Goal: Information Seeking & Learning: Learn about a topic

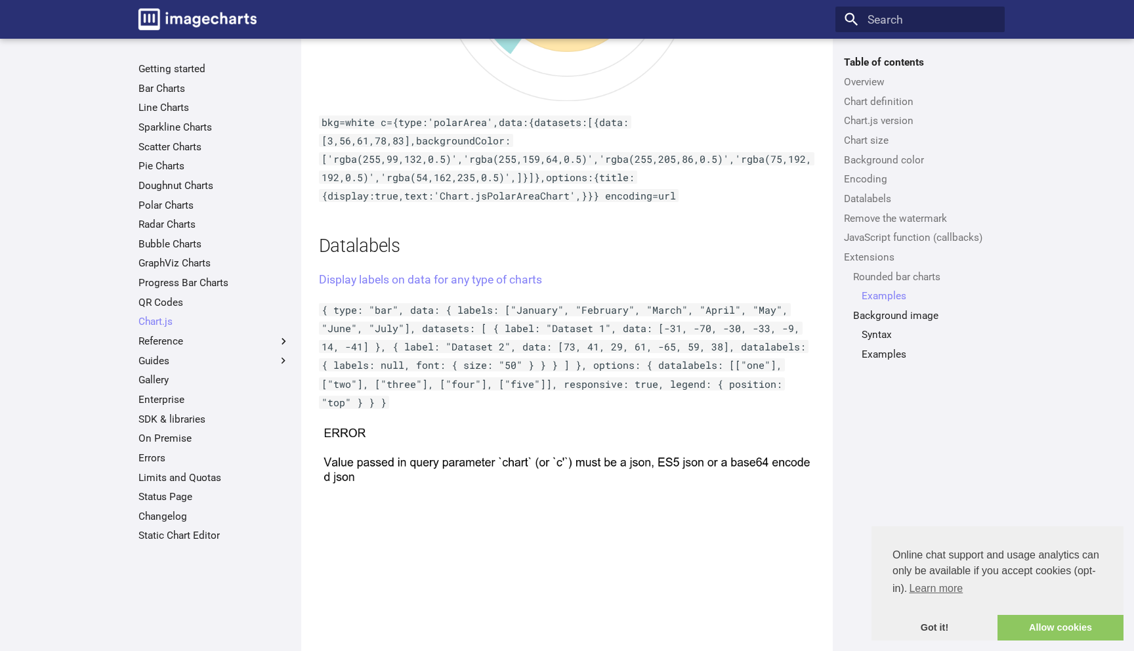
scroll to position [4568, 0]
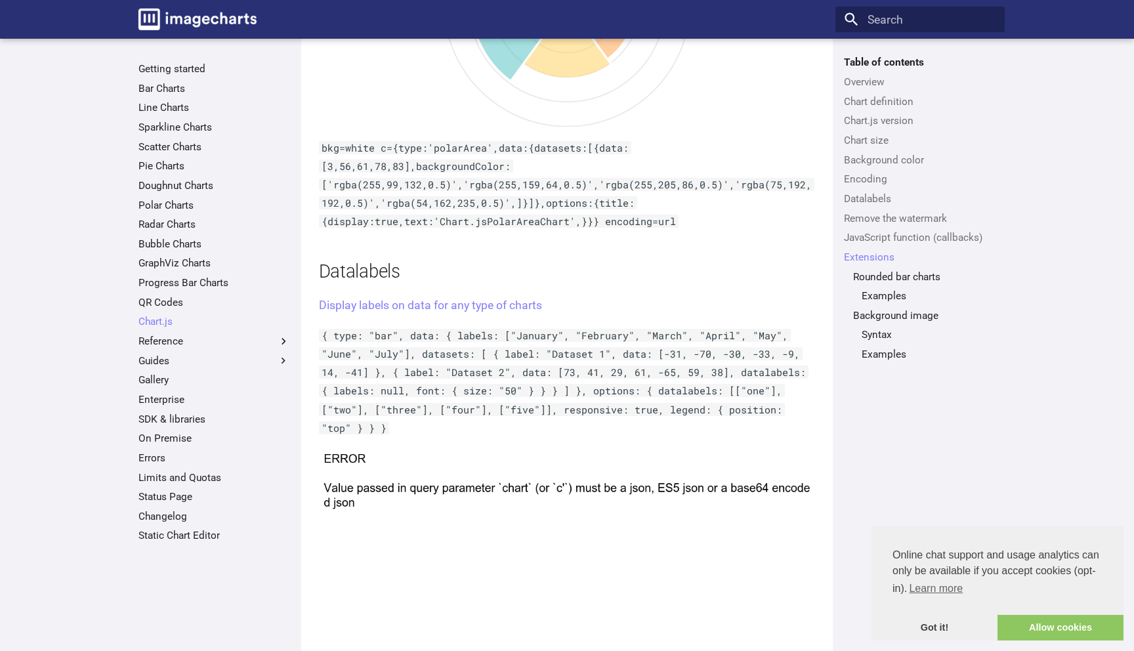
click at [175, 95] on ul "Getting started Bar Charts Line Charts Sparkline Charts Scatter Charts Pie Char…" at bounding box center [213, 302] width 169 height 480
click at [172, 91] on link "Bar Charts" at bounding box center [215, 88] width 152 height 13
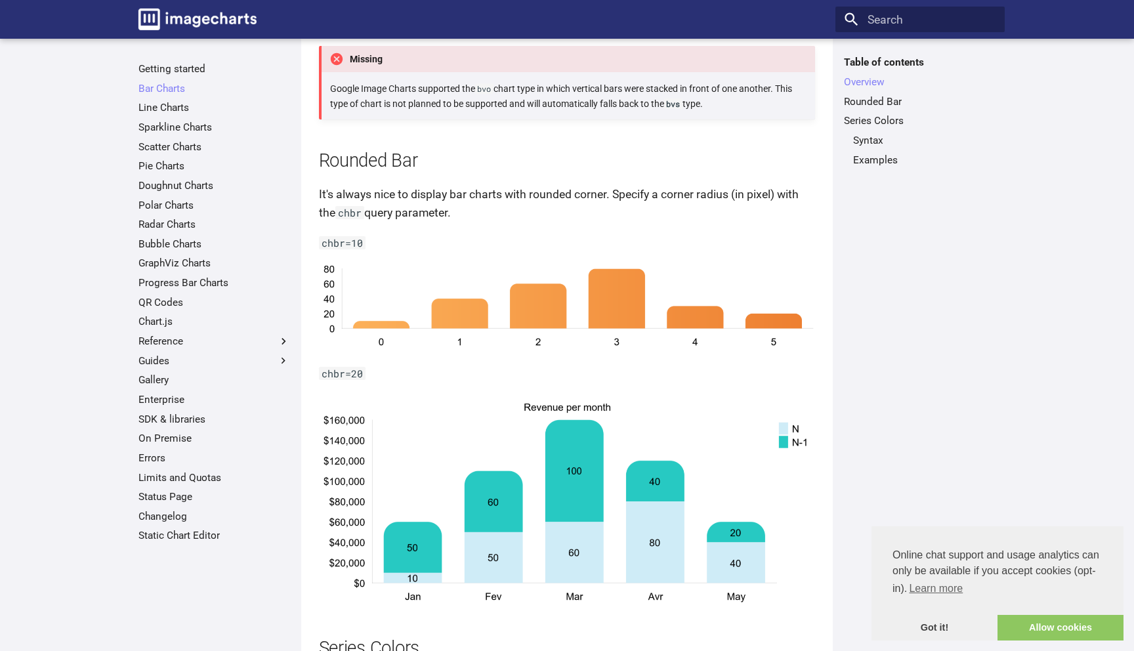
scroll to position [1088, 0]
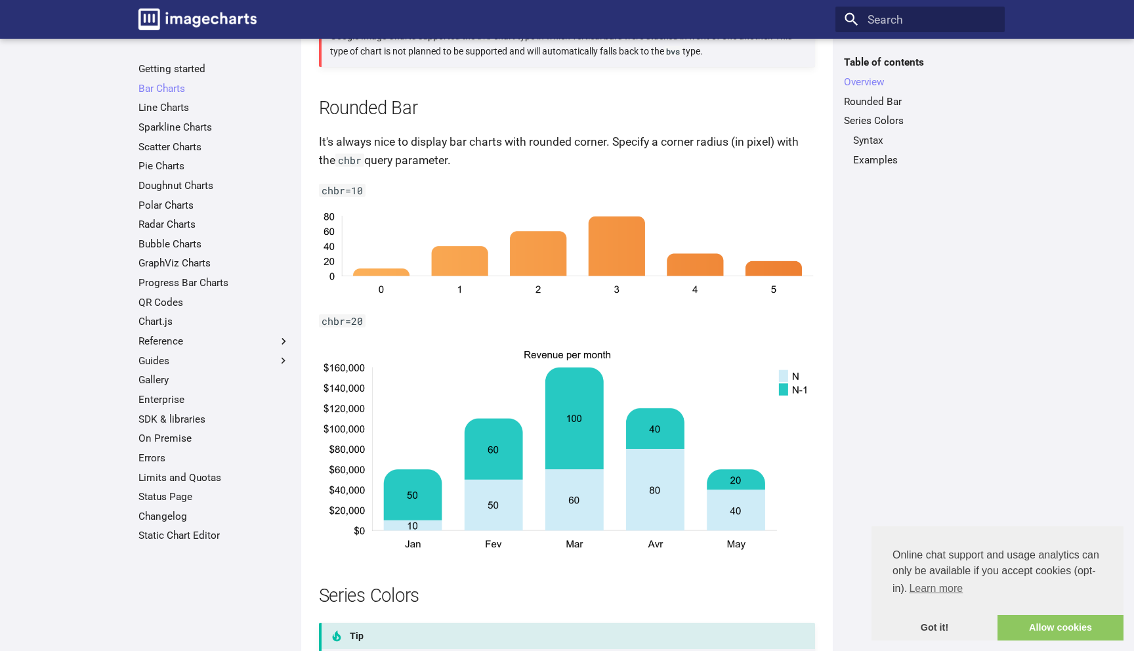
click at [169, 99] on ul "Getting started Bar Charts Bar Charts Table of contents Overview Rounded Bar Se…" at bounding box center [213, 302] width 169 height 480
click at [168, 106] on link "Line Charts" at bounding box center [215, 107] width 152 height 13
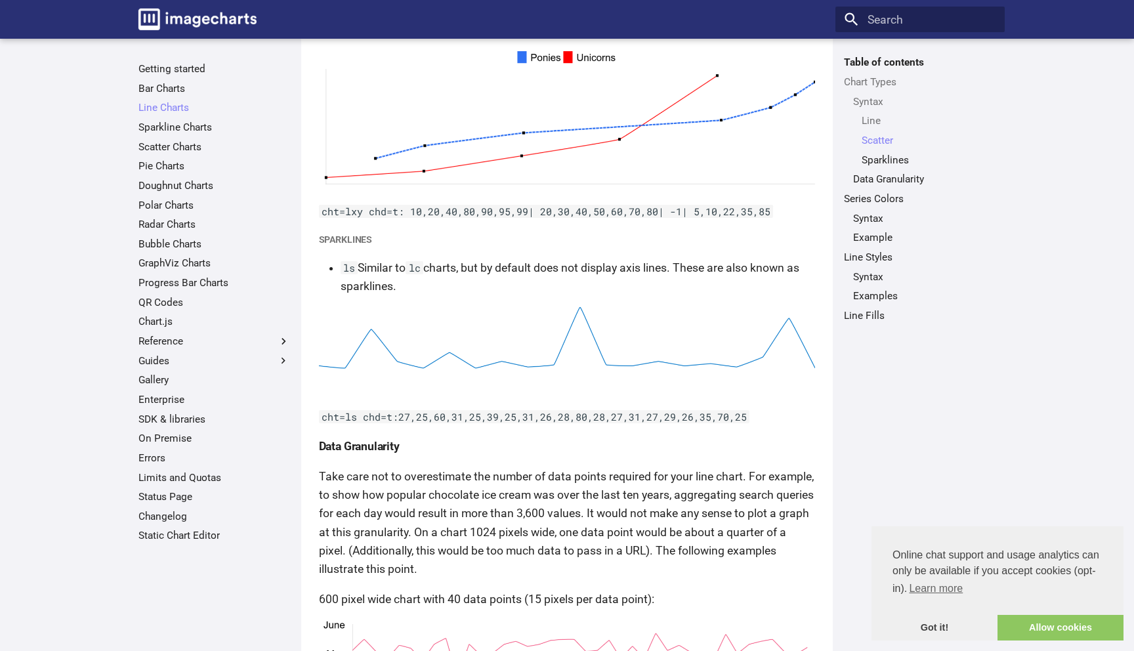
scroll to position [1348, 0]
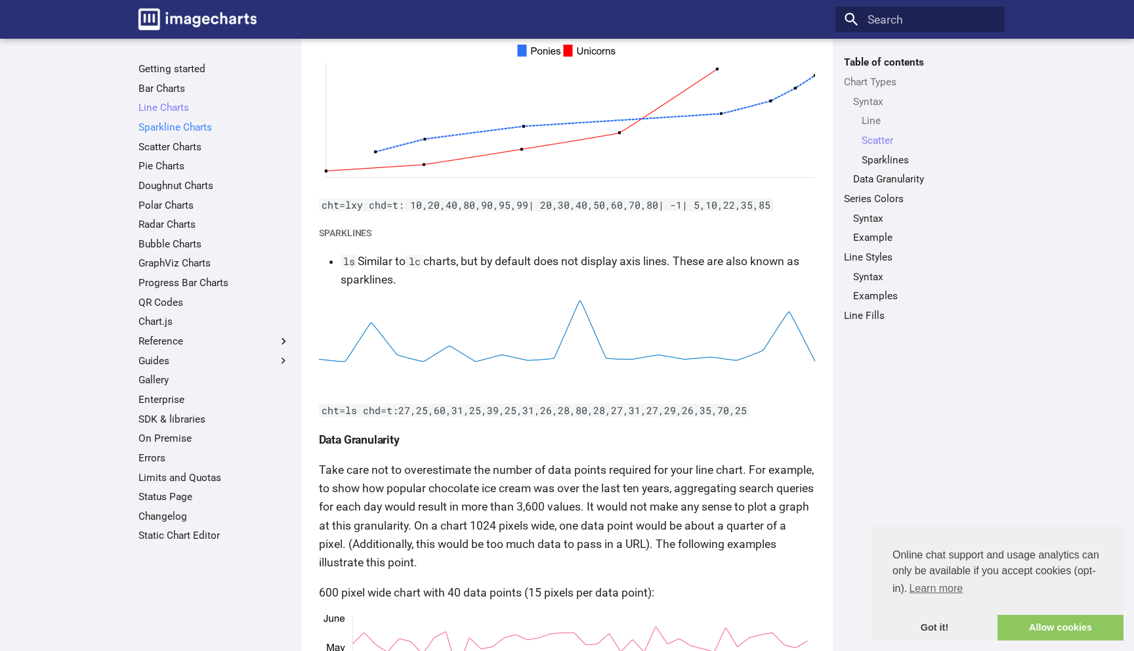
click at [205, 124] on link "Sparkline Charts" at bounding box center [215, 127] width 152 height 13
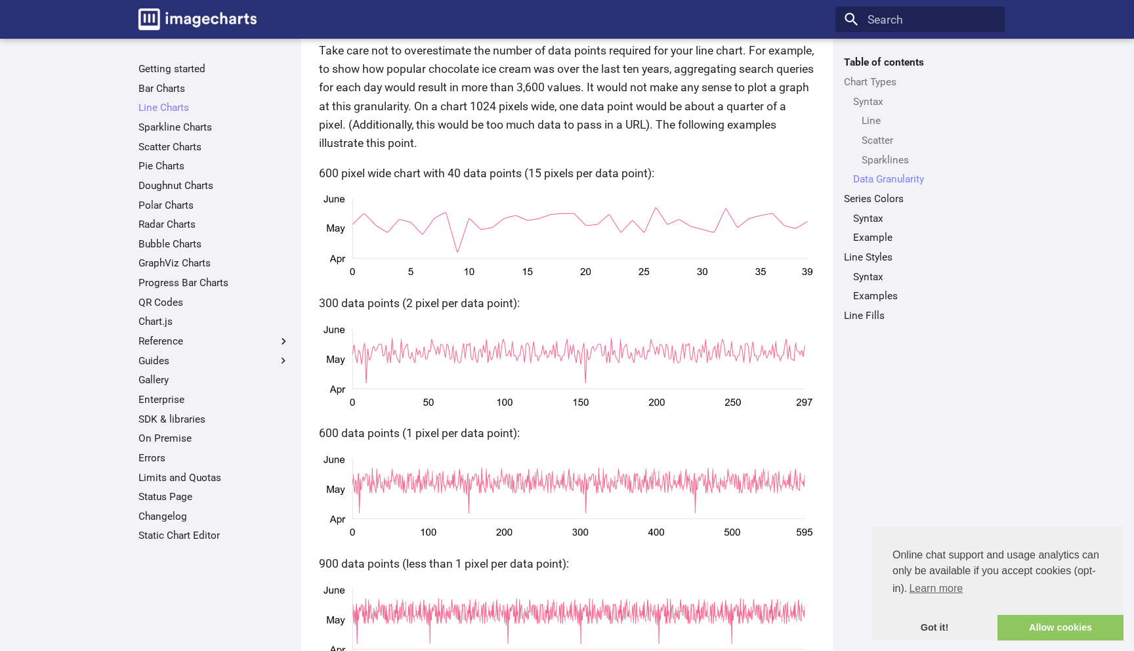
scroll to position [2013, 0]
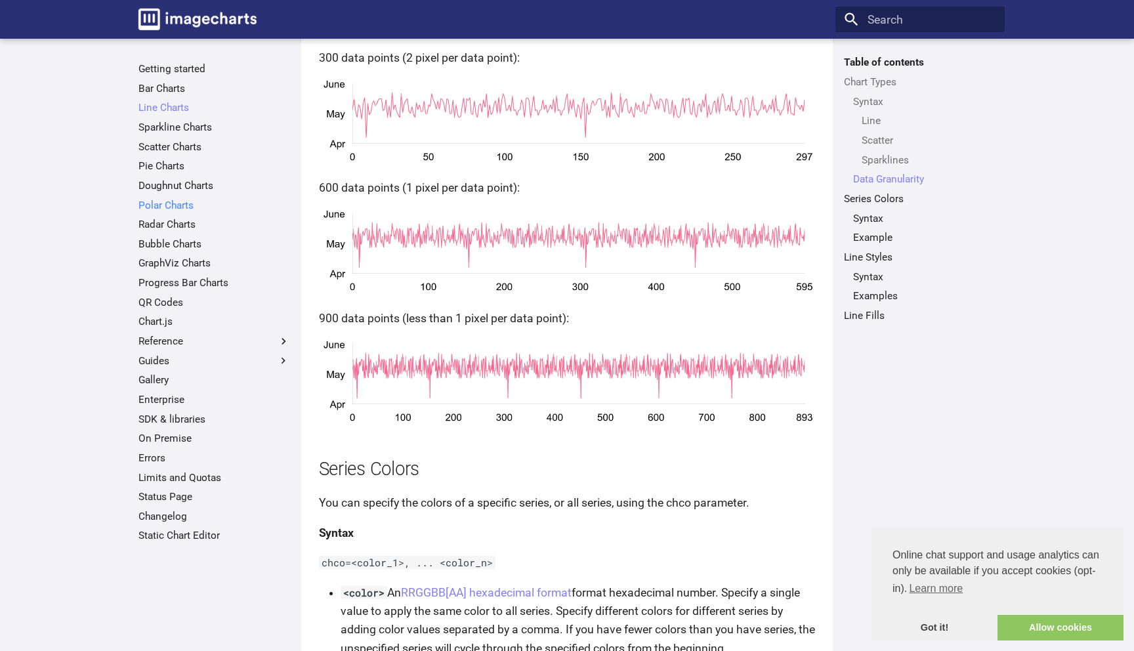
click at [191, 203] on link "Polar Charts" at bounding box center [215, 205] width 152 height 13
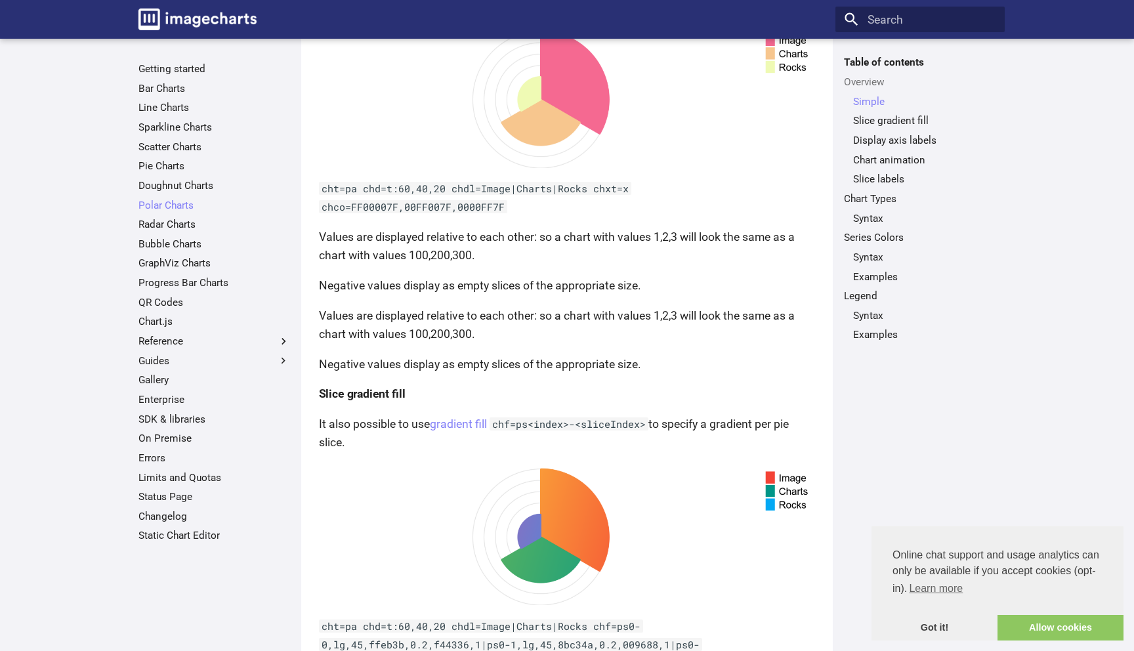
scroll to position [341, 0]
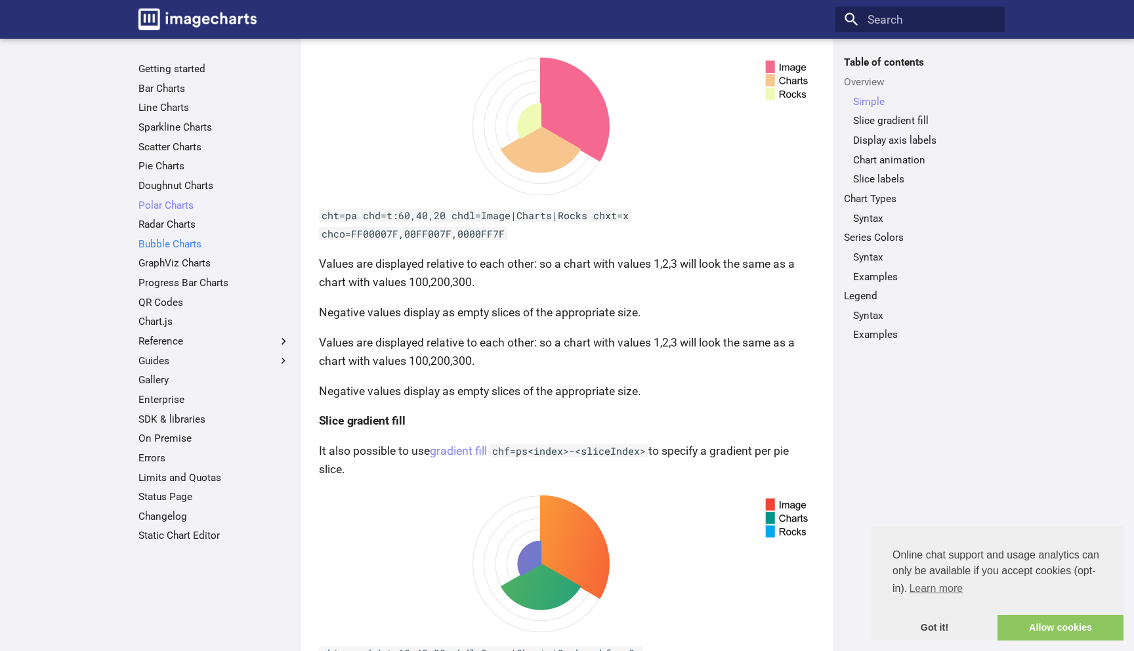
click at [194, 242] on link "Bubble Charts" at bounding box center [215, 244] width 152 height 13
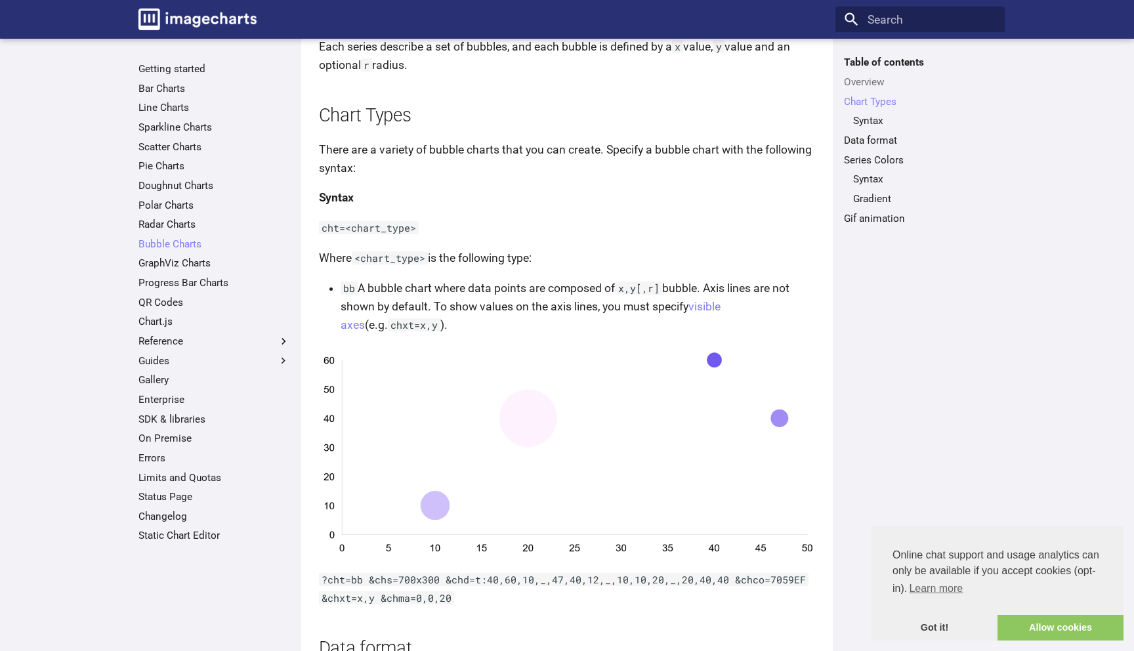
scroll to position [452, 0]
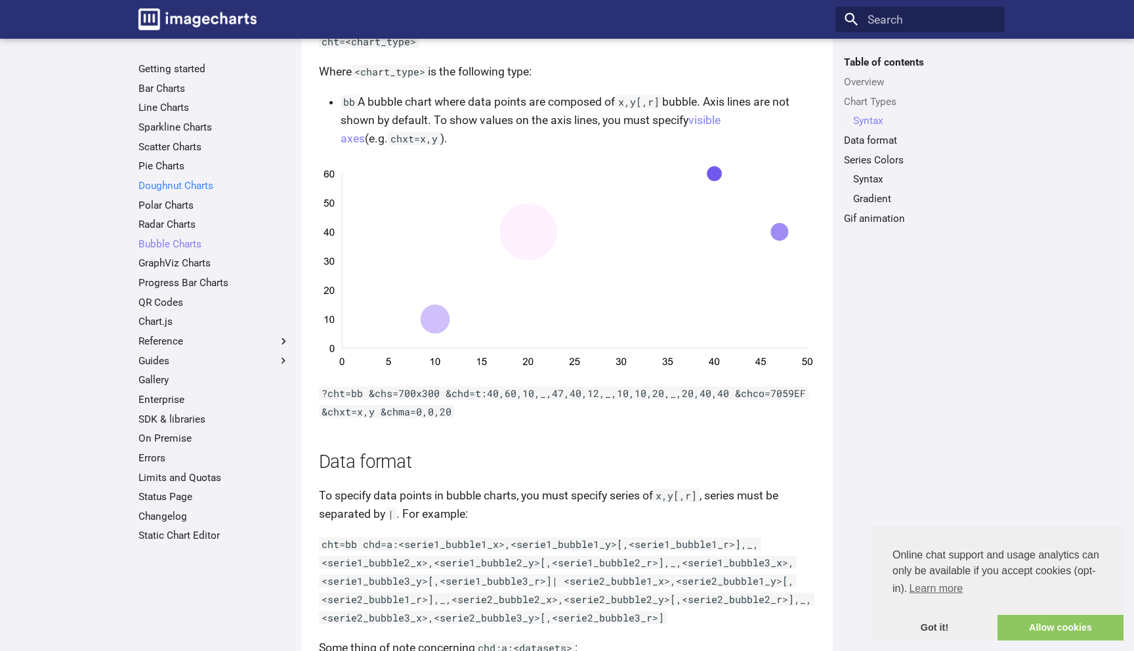
click at [188, 188] on link "Doughnut Charts" at bounding box center [215, 185] width 152 height 13
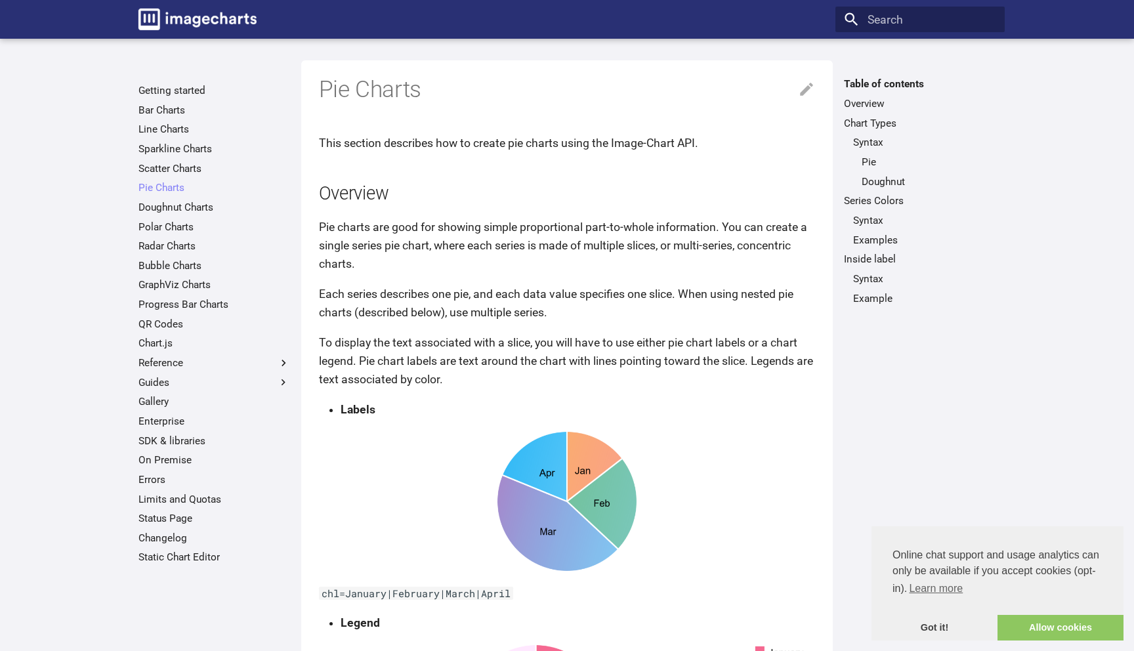
click at [173, 81] on nav "Getting started Bar Charts Line Charts Sparkline Charts Scatter Charts Pie Char…" at bounding box center [213, 320] width 169 height 486
click at [173, 96] on link "Getting started" at bounding box center [215, 90] width 152 height 13
